Goal: Navigation & Orientation: Find specific page/section

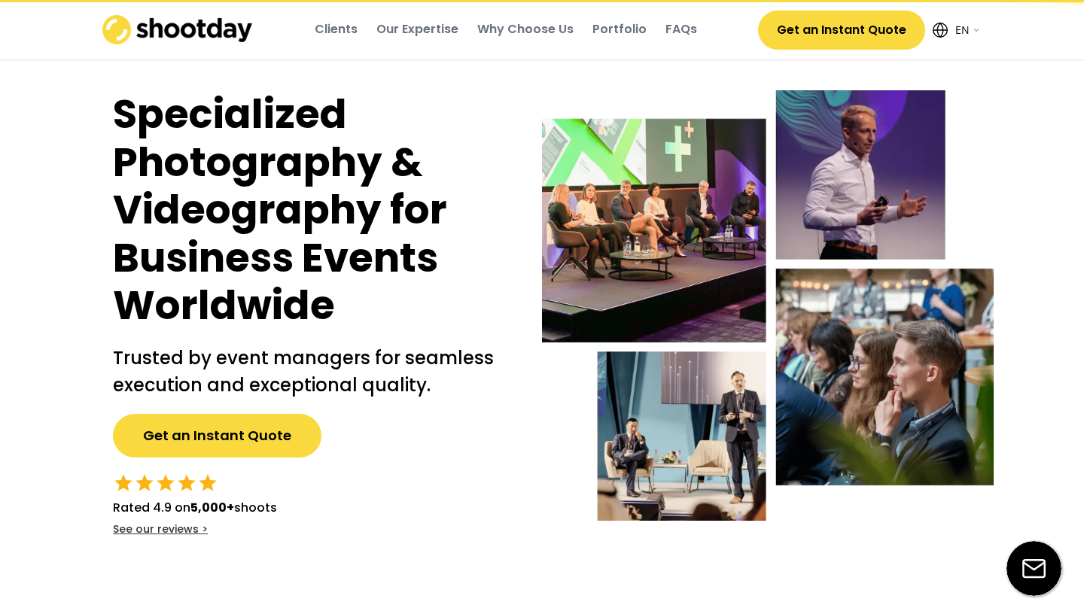
select select ""en""
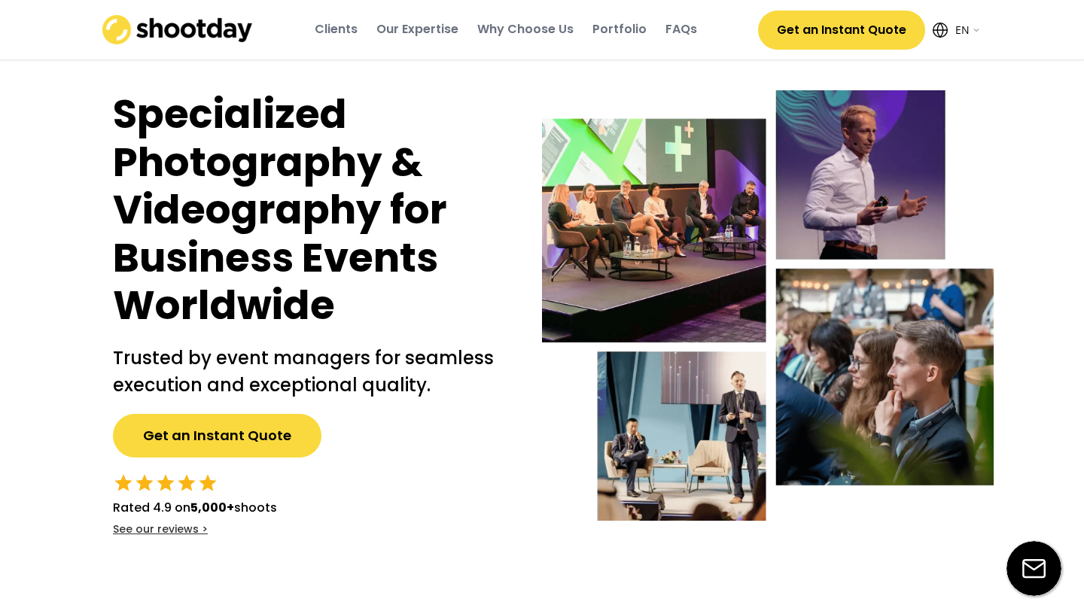
click at [974, 24] on select "English EN AR" at bounding box center [966, 30] width 30 height 30
click at [951, 15] on select "English EN AR" at bounding box center [966, 30] width 30 height 30
select select ""ar""
